Goal: Find specific page/section: Find specific page/section

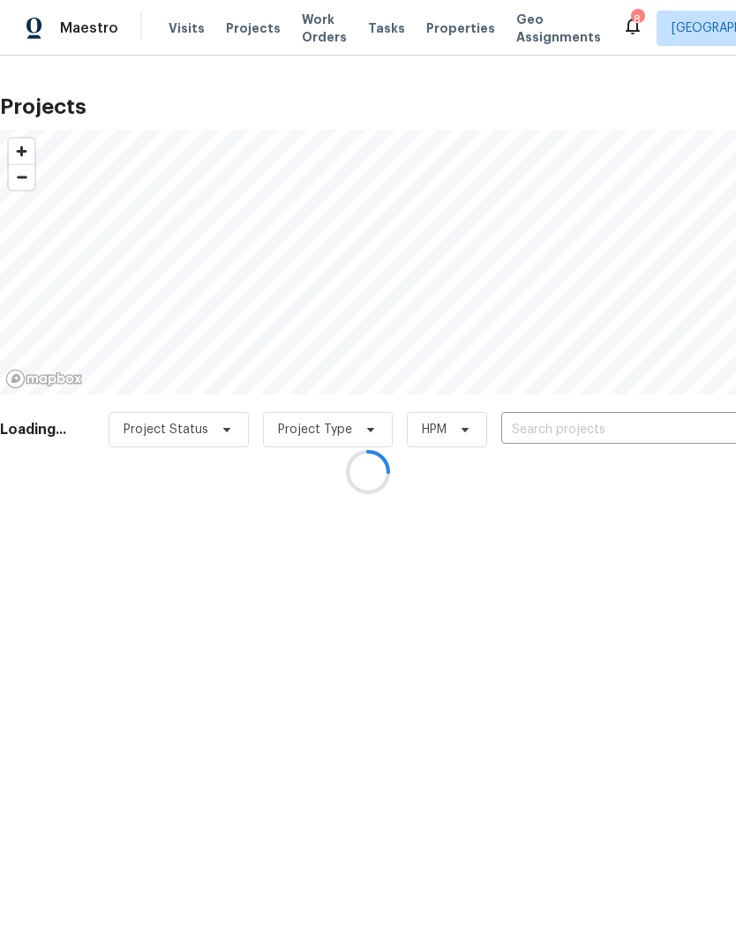
click at [431, 34] on div at bounding box center [368, 472] width 736 height 944
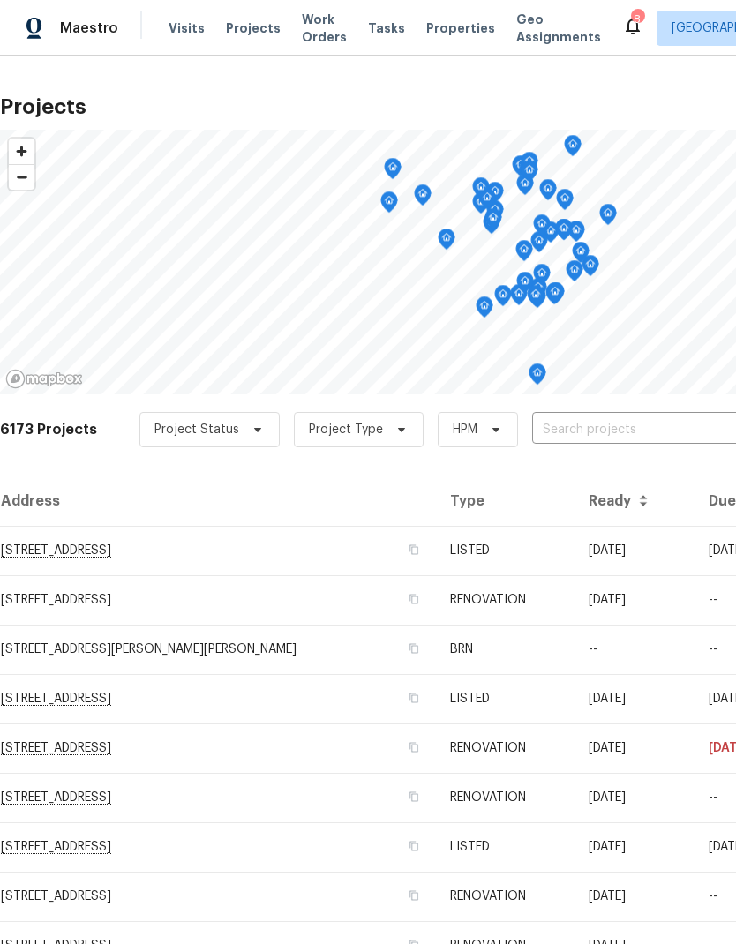
click at [460, 34] on span "Properties" at bounding box center [460, 28] width 69 height 18
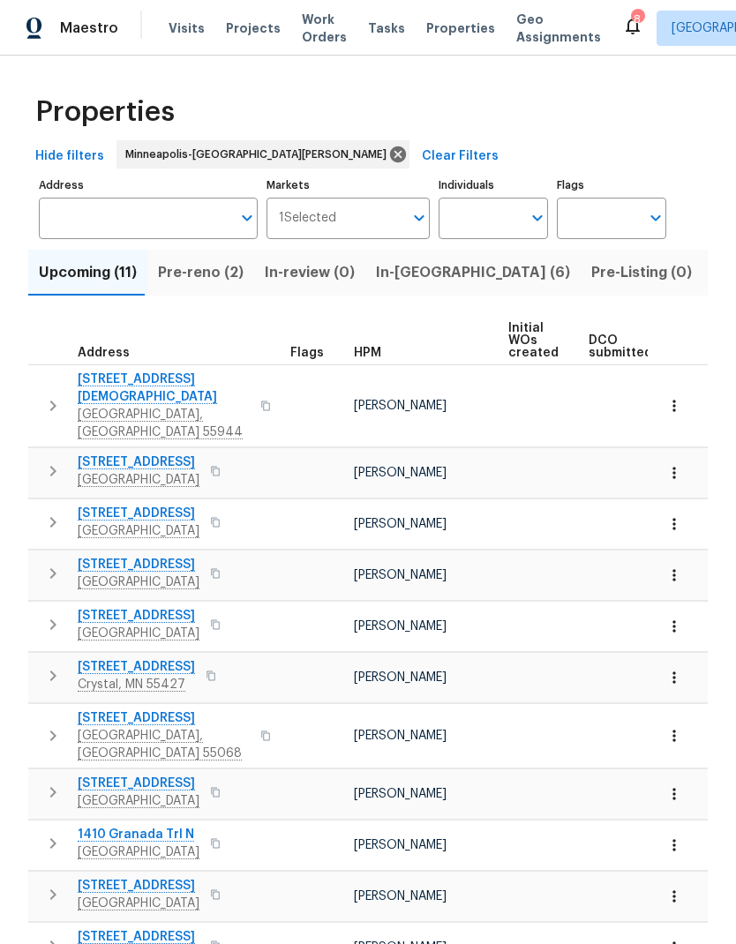
click at [402, 275] on span "In-[GEOGRAPHIC_DATA] (6)" at bounding box center [473, 272] width 194 height 25
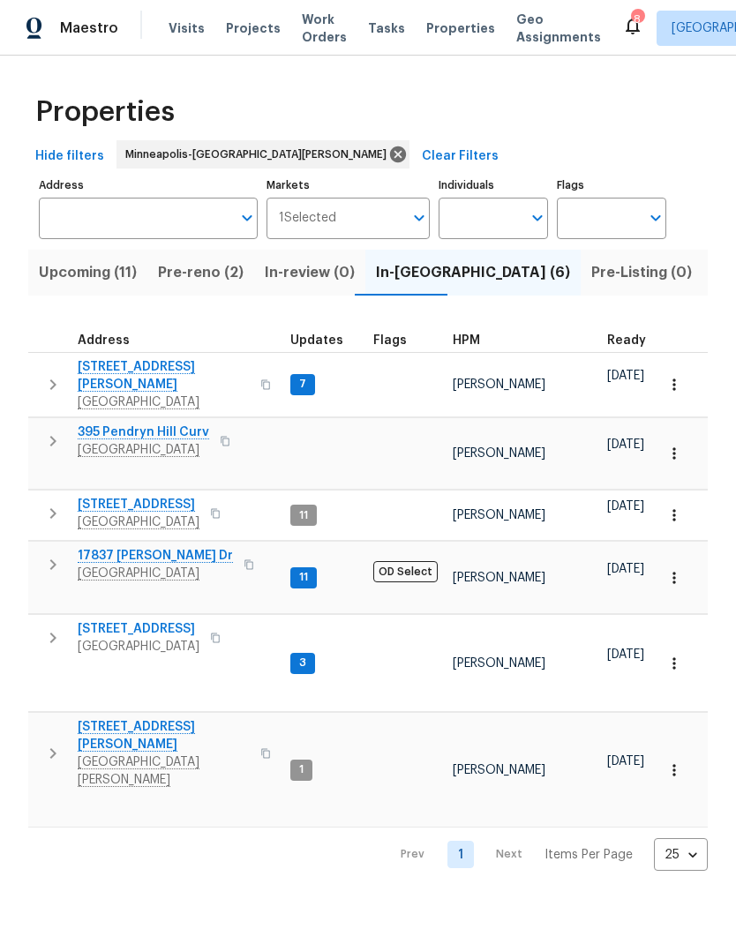
click at [232, 277] on span "Pre-reno (2)" at bounding box center [201, 272] width 86 height 25
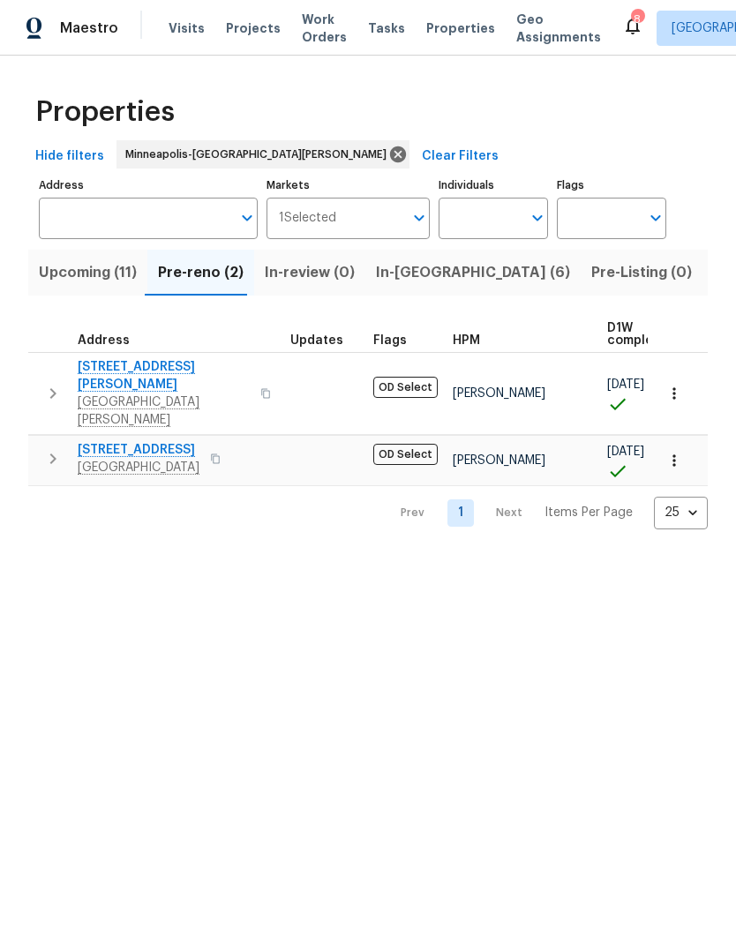
click at [101, 267] on span "Upcoming (11)" at bounding box center [88, 272] width 98 height 25
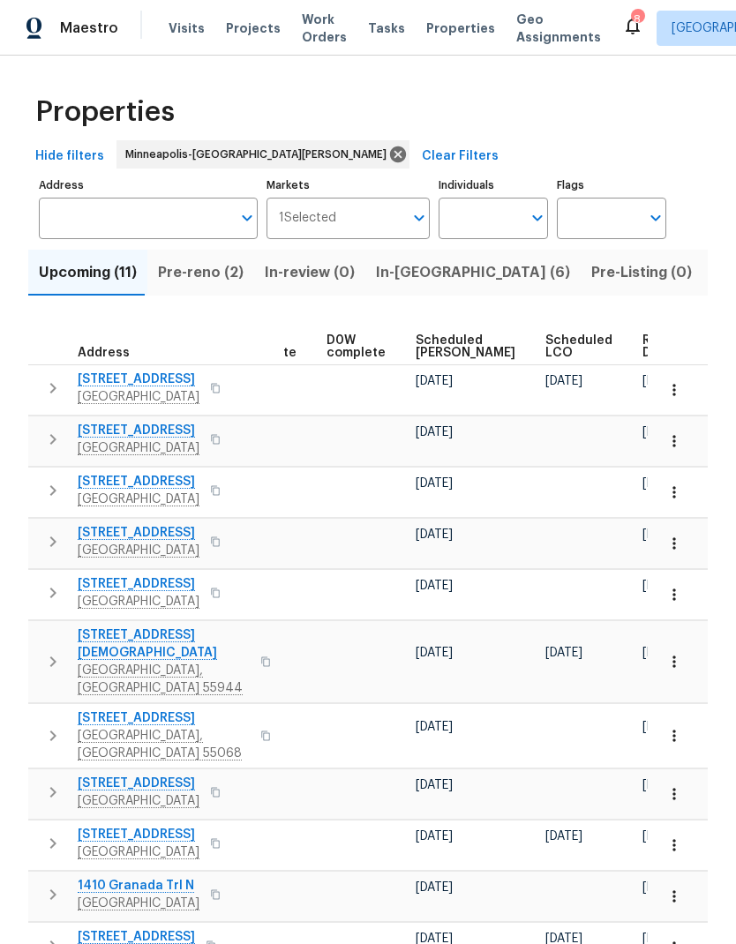
scroll to position [0, 444]
click at [643, 352] on span "Ready Date" at bounding box center [662, 346] width 39 height 25
